Goal: Information Seeking & Learning: Learn about a topic

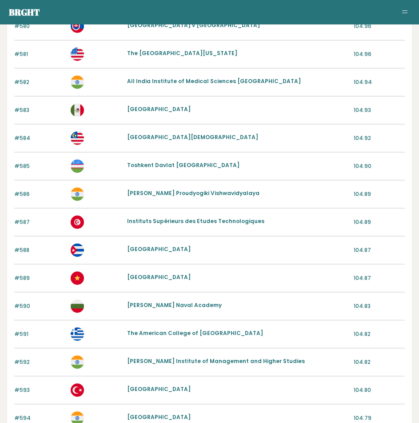
scroll to position [884, 0]
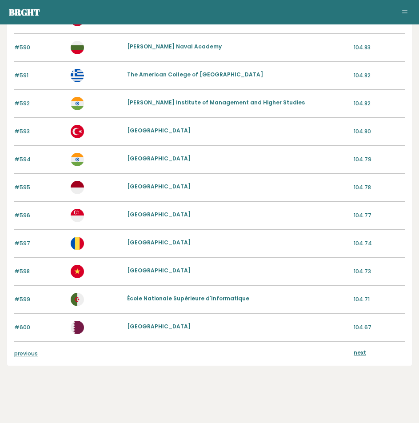
click at [28, 353] on link "previous" at bounding box center [26, 354] width 24 height 8
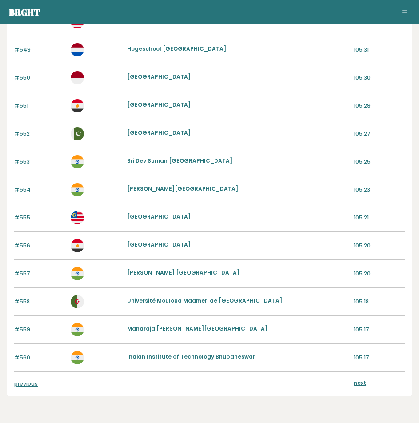
scroll to position [884, 0]
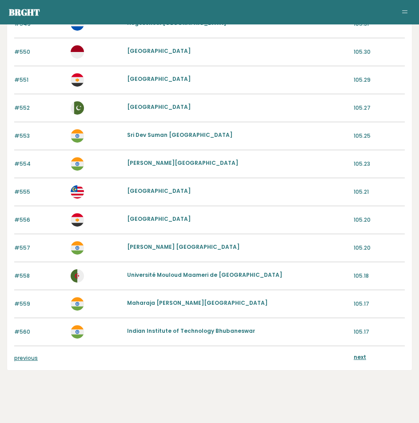
click at [24, 354] on link "previous" at bounding box center [26, 358] width 24 height 8
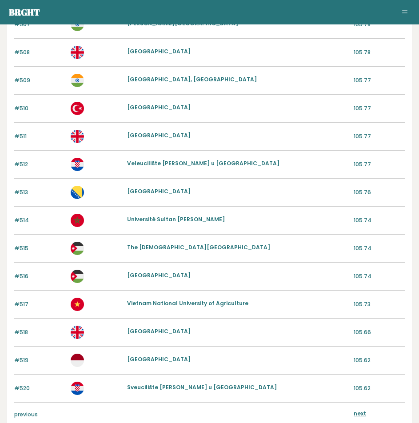
scroll to position [884, 0]
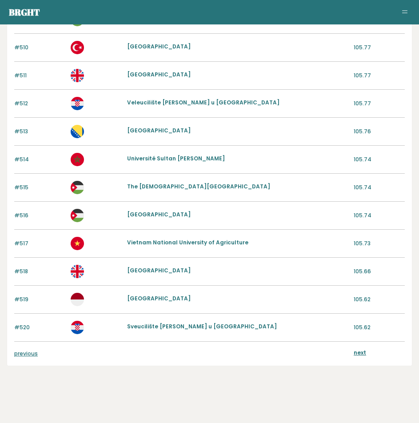
click at [31, 349] on div "previous next" at bounding box center [209, 354] width 391 height 24
click at [31, 354] on link "previous" at bounding box center [26, 354] width 24 height 8
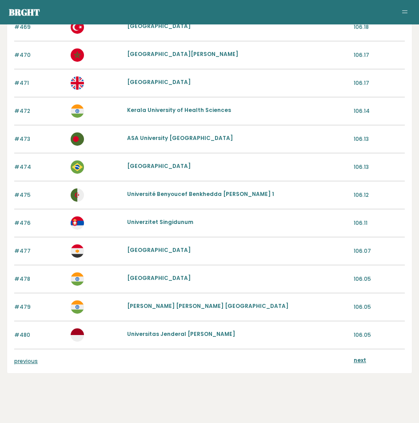
scroll to position [884, 0]
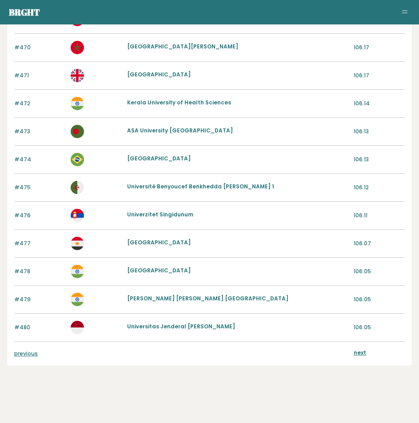
click at [25, 352] on link "previous" at bounding box center [26, 354] width 24 height 8
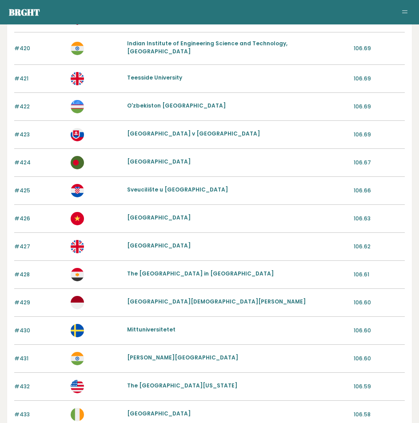
scroll to position [884, 0]
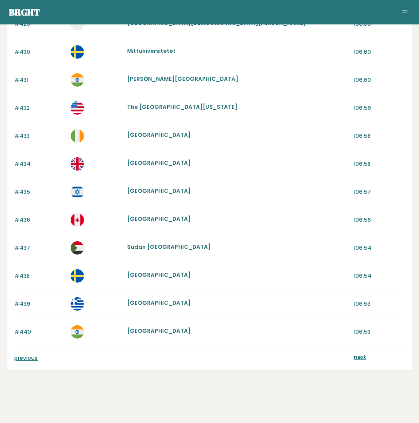
click at [25, 355] on link "previous" at bounding box center [26, 358] width 24 height 8
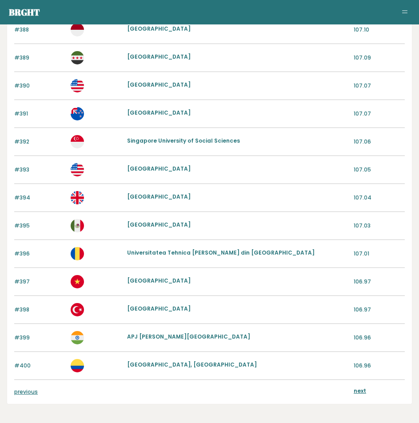
scroll to position [884, 0]
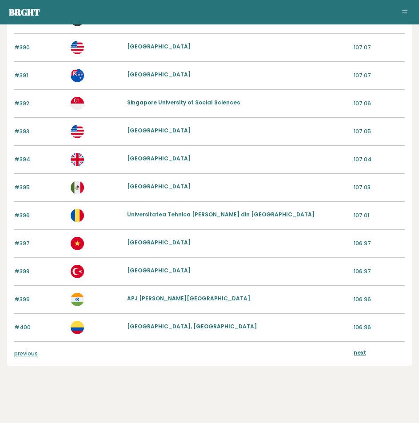
click at [28, 352] on link "previous" at bounding box center [26, 354] width 24 height 8
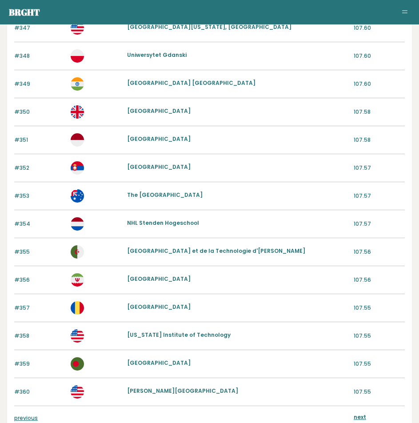
scroll to position [884, 0]
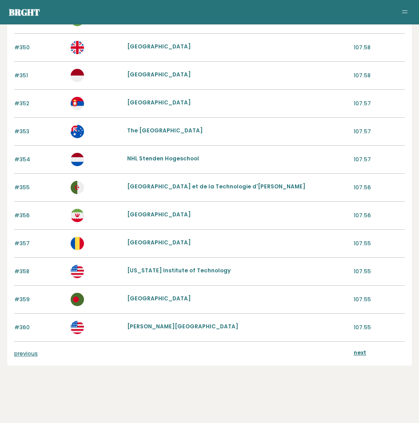
click at [20, 352] on link "previous" at bounding box center [26, 354] width 24 height 8
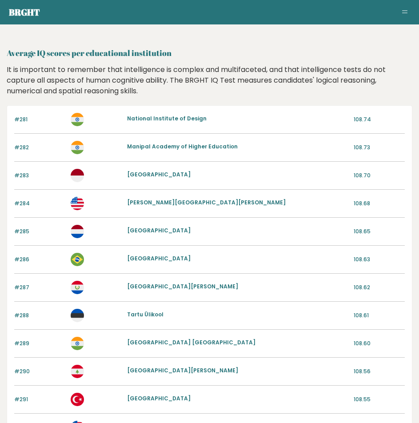
scroll to position [884, 0]
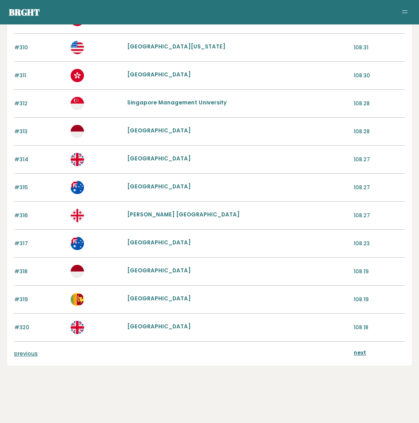
click at [24, 352] on link "previous" at bounding box center [26, 354] width 24 height 8
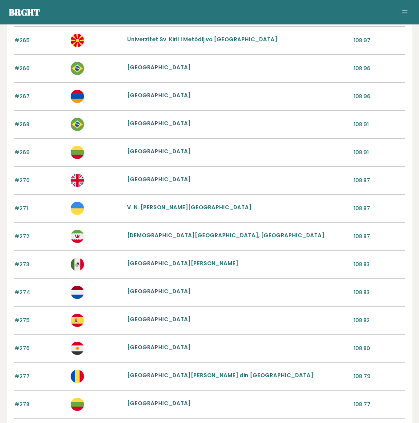
scroll to position [888, 0]
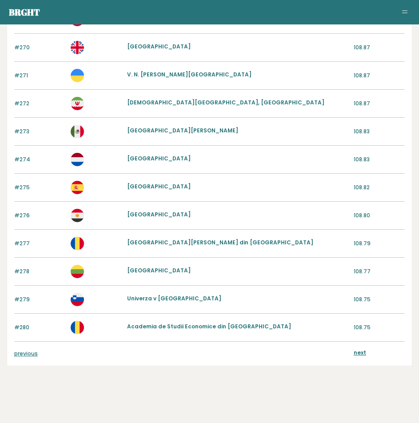
click at [24, 356] on link "previous" at bounding box center [26, 354] width 24 height 8
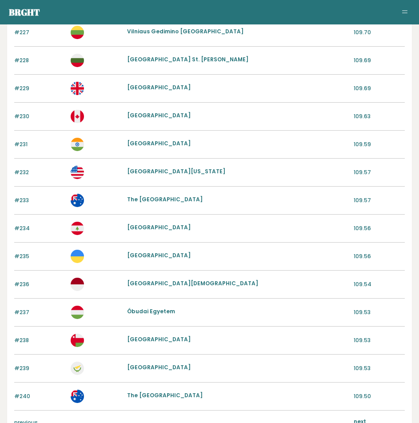
scroll to position [884, 0]
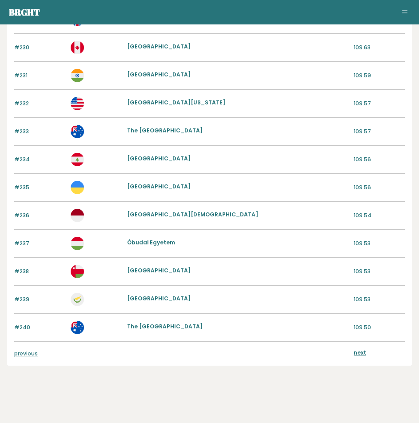
click at [26, 352] on link "previous" at bounding box center [26, 354] width 24 height 8
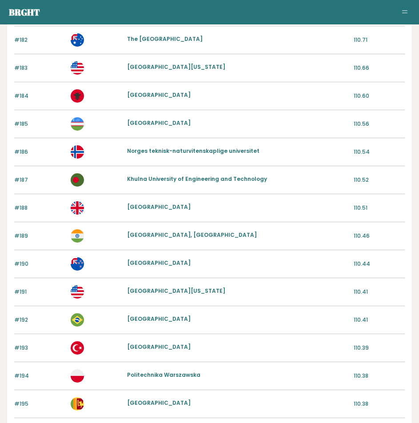
scroll to position [884, 0]
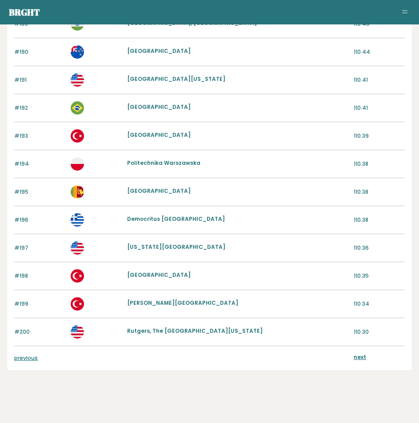
click at [27, 355] on link "previous" at bounding box center [26, 358] width 24 height 8
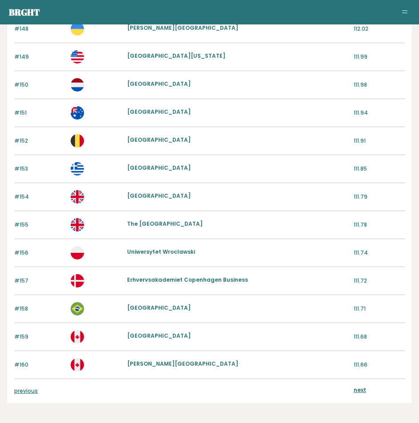
scroll to position [884, 0]
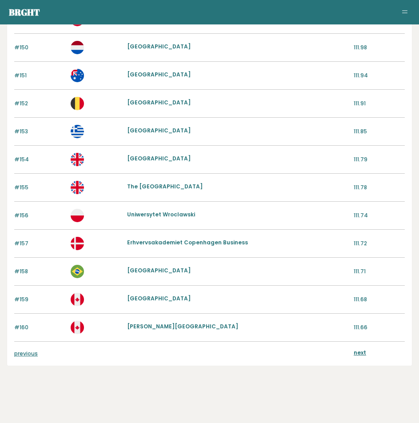
click at [21, 352] on link "previous" at bounding box center [26, 354] width 24 height 8
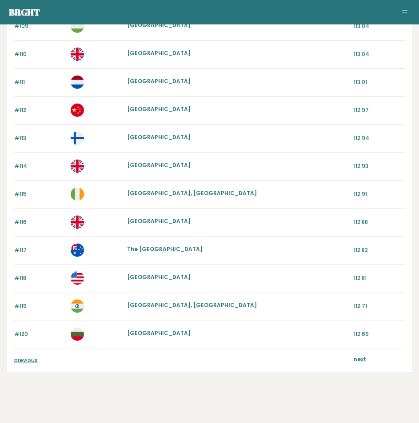
scroll to position [884, 0]
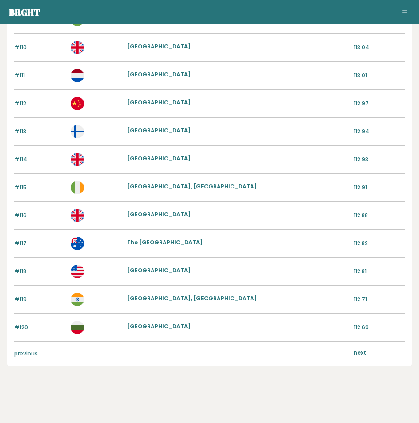
click at [34, 357] on link "previous" at bounding box center [26, 354] width 24 height 8
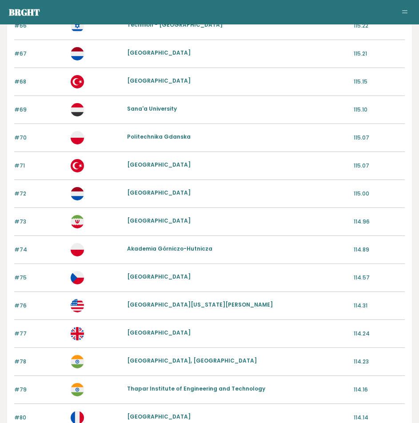
scroll to position [884, 0]
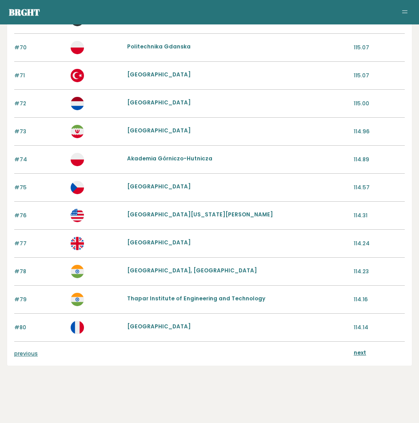
click at [23, 352] on link "previous" at bounding box center [26, 354] width 24 height 8
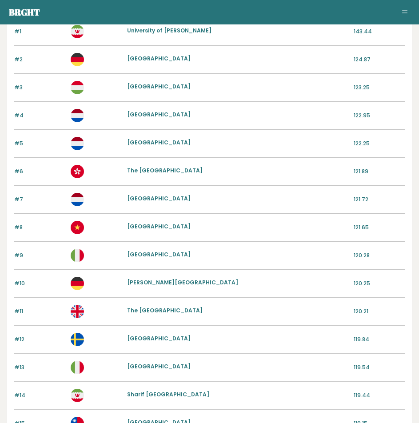
scroll to position [89, 0]
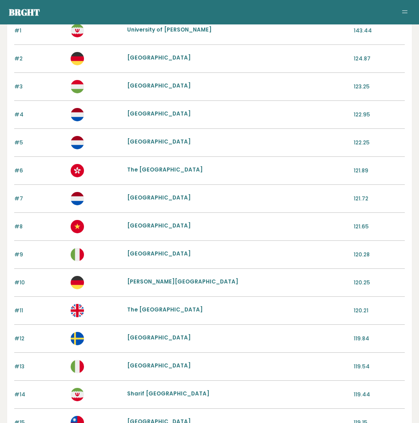
click at [154, 309] on link "The [GEOGRAPHIC_DATA]" at bounding box center [165, 310] width 76 height 8
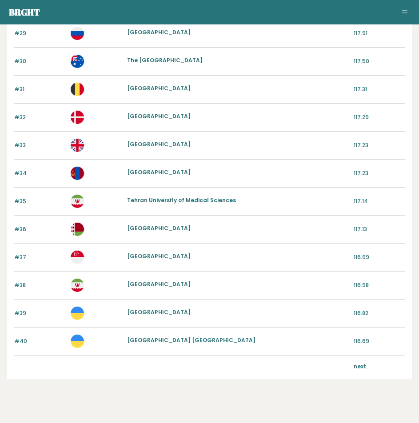
scroll to position [884, 0]
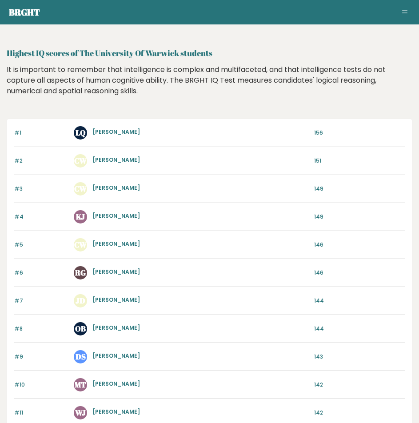
click at [104, 56] on h2 "Highest IQ scores of The University Of Warwick students" at bounding box center [210, 53] width 406 height 12
drag, startPoint x: 104, startPoint y: 56, endPoint x: 148, endPoint y: 49, distance: 44.1
click at [148, 49] on h2 "Highest IQ scores of The University Of Warwick students" at bounding box center [210, 53] width 406 height 12
copy h2 "University Of Warwick"
click at [138, 88] on div "It is important to remember that intelligence is complex and multifaceted, and …" at bounding box center [210, 86] width 406 height 45
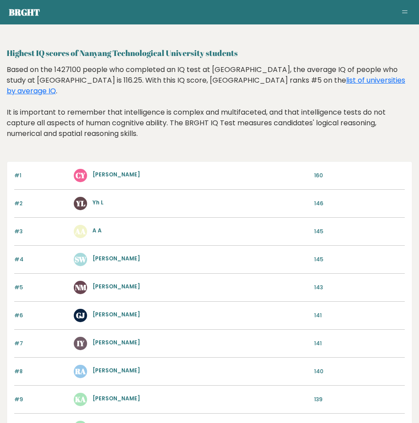
click at [78, 56] on h2 "Highest IQ scores of Nanyang Technological University students" at bounding box center [210, 53] width 406 height 12
drag, startPoint x: 78, startPoint y: 56, endPoint x: 201, endPoint y: 56, distance: 123.5
click at [201, 56] on h2 "Highest IQ scores of Nanyang Technological University students" at bounding box center [210, 53] width 406 height 12
copy h2 "[GEOGRAPHIC_DATA]"
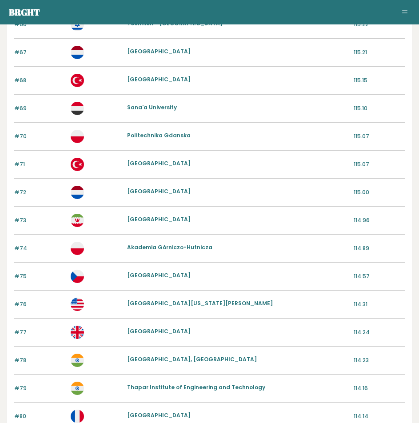
scroll to position [884, 0]
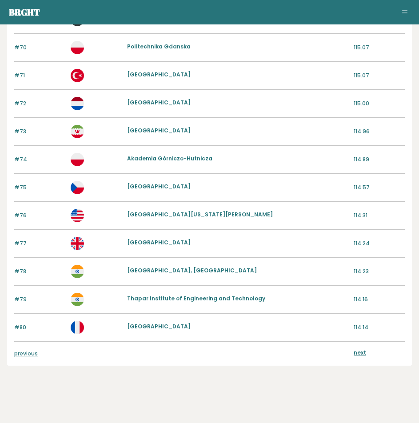
click at [29, 354] on link "previous" at bounding box center [26, 354] width 24 height 8
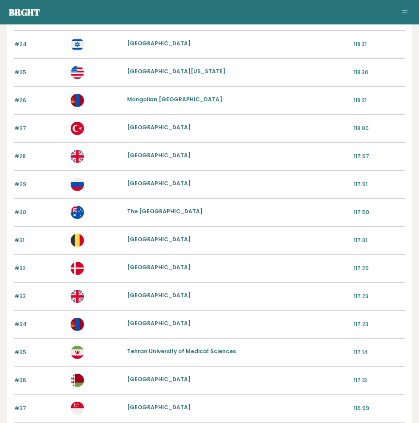
scroll to position [884, 0]
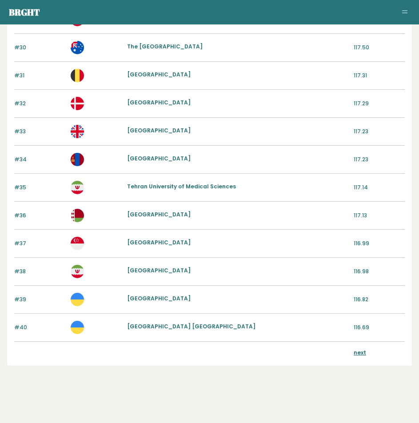
click at [364, 352] on link "next" at bounding box center [360, 353] width 12 height 8
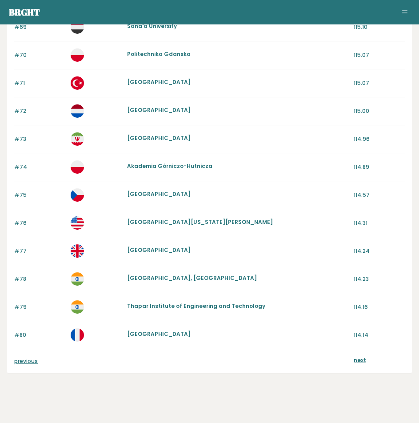
scroll to position [884, 0]
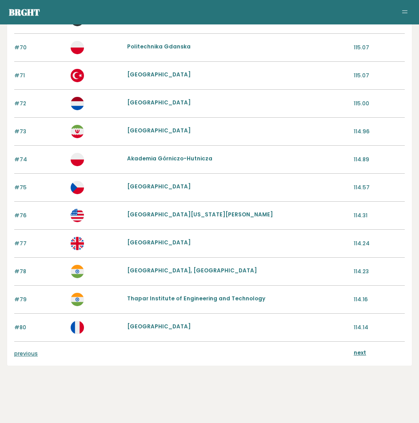
click at [357, 350] on link "next" at bounding box center [360, 353] width 12 height 8
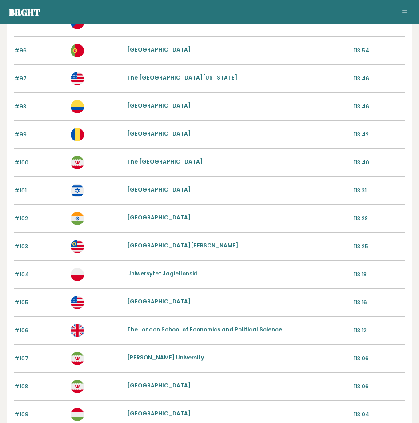
scroll to position [533, 0]
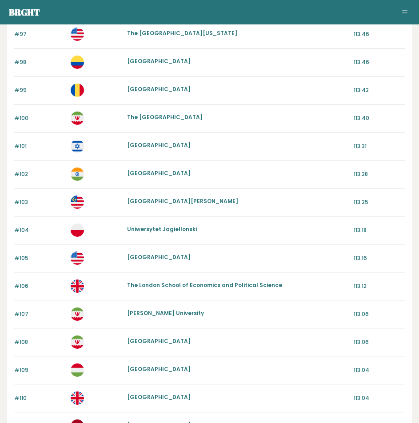
click at [162, 200] on link "Universiti Tunku Abdul Rahman" at bounding box center [182, 201] width 111 height 8
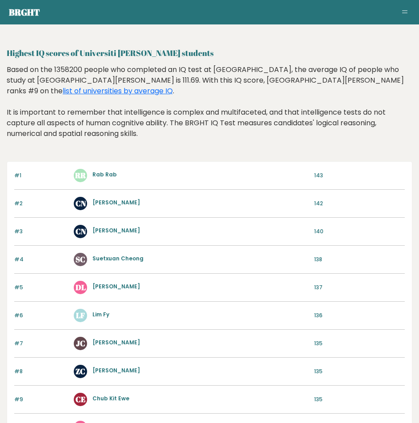
click at [88, 54] on h2 "Highest IQ scores of Universiti [PERSON_NAME] students" at bounding box center [210, 53] width 406 height 12
drag, startPoint x: 88, startPoint y: 54, endPoint x: 181, endPoint y: 56, distance: 92.5
click at [181, 56] on h2 "Highest IQ scores of Universiti Tunku Abdul Rahman students" at bounding box center [210, 53] width 406 height 12
copy h2 "Universiti Tunku Abdul Rahman"
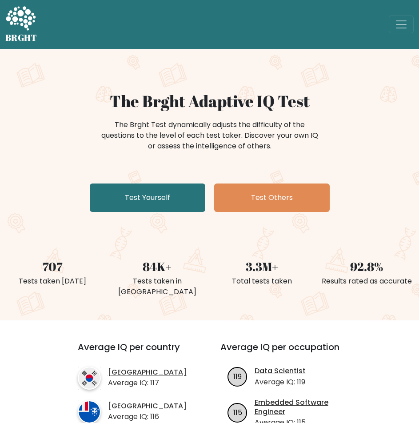
scroll to position [267, 0]
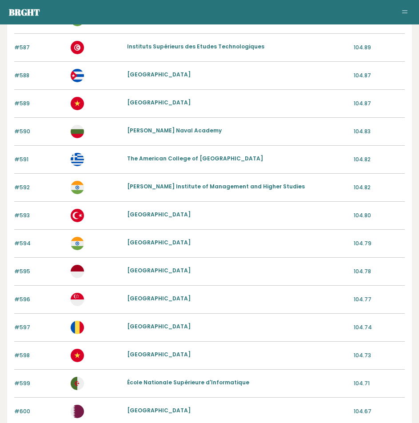
scroll to position [884, 0]
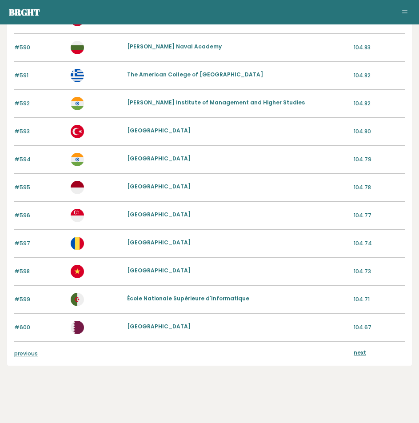
click at [31, 356] on link "previous" at bounding box center [26, 354] width 24 height 8
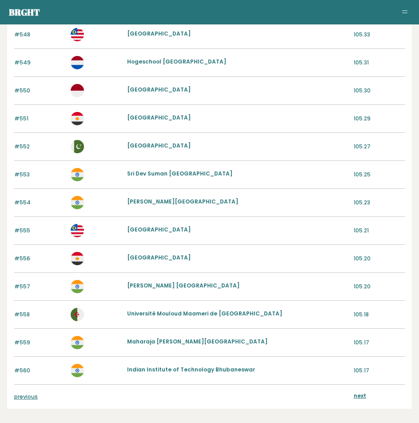
scroll to position [884, 0]
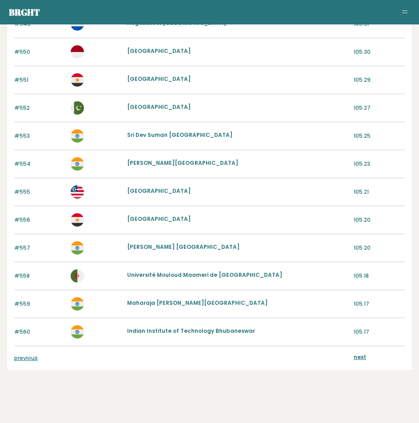
click at [18, 356] on link "previous" at bounding box center [26, 358] width 24 height 8
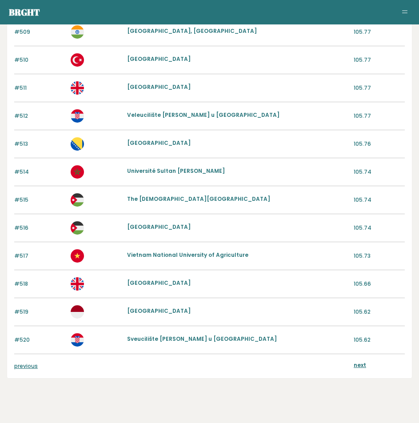
scroll to position [884, 0]
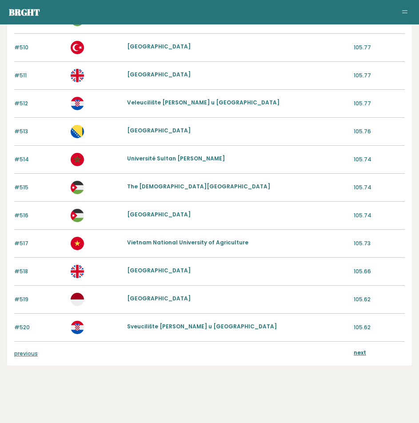
click at [25, 351] on link "previous" at bounding box center [26, 354] width 24 height 8
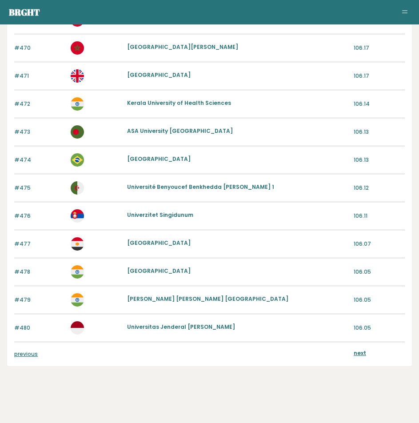
scroll to position [884, 0]
click at [28, 353] on link "previous" at bounding box center [26, 354] width 24 height 8
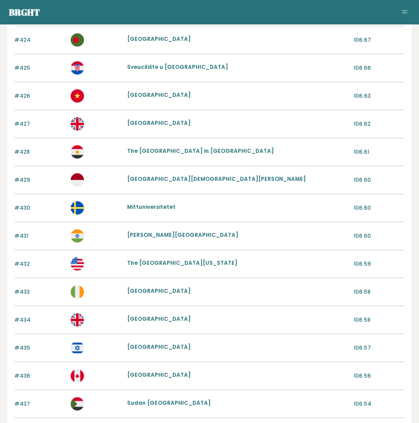
scroll to position [884, 0]
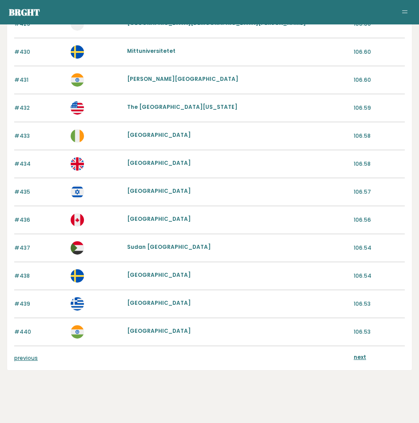
click at [37, 354] on link "previous" at bounding box center [26, 358] width 24 height 8
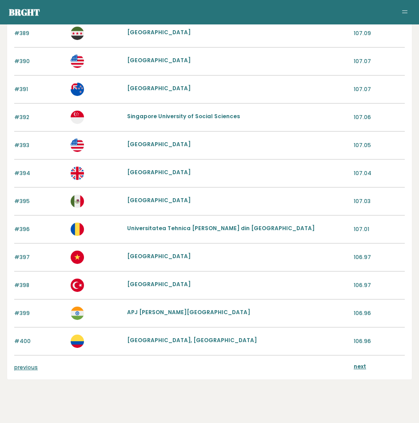
scroll to position [884, 0]
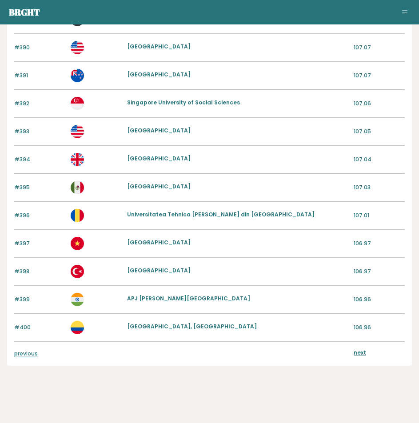
click at [17, 356] on link "previous" at bounding box center [26, 354] width 24 height 8
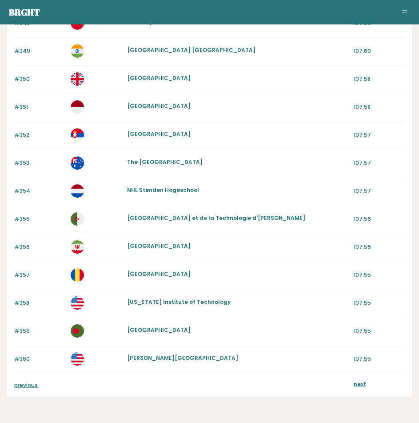
scroll to position [884, 0]
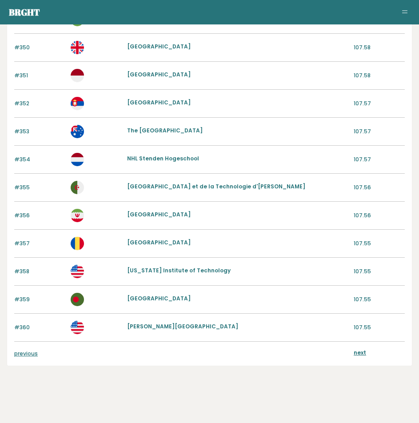
click at [26, 355] on link "previous" at bounding box center [26, 354] width 24 height 8
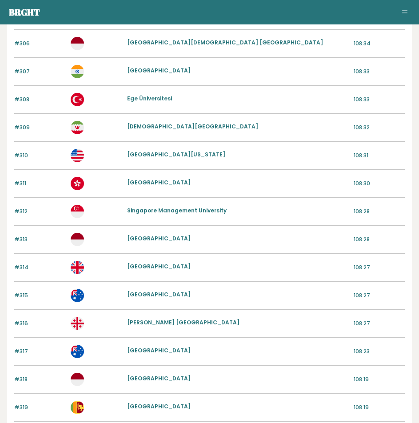
scroll to position [884, 0]
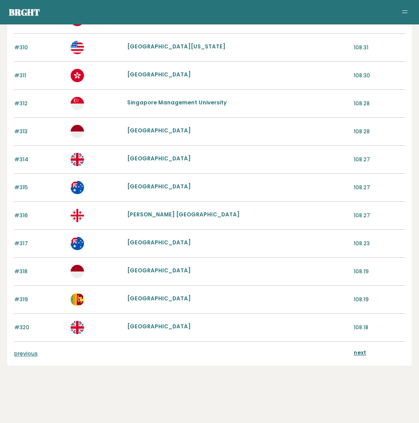
click at [29, 355] on link "previous" at bounding box center [26, 354] width 24 height 8
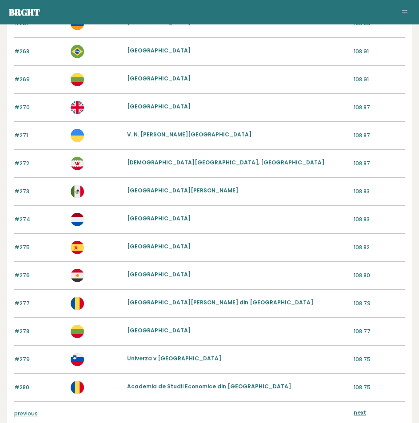
scroll to position [888, 0]
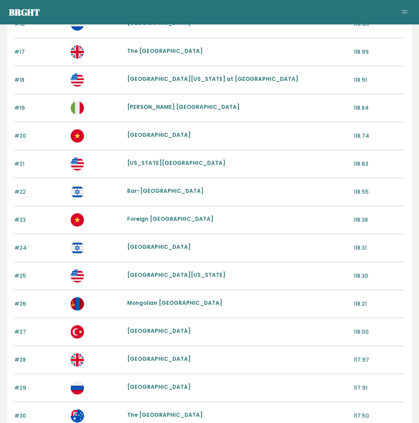
scroll to position [533, 0]
